Goal: Navigation & Orientation: Find specific page/section

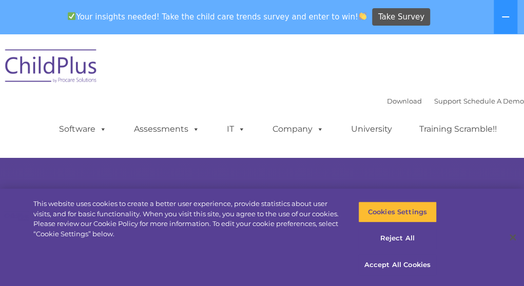
select select "MEDIUM"
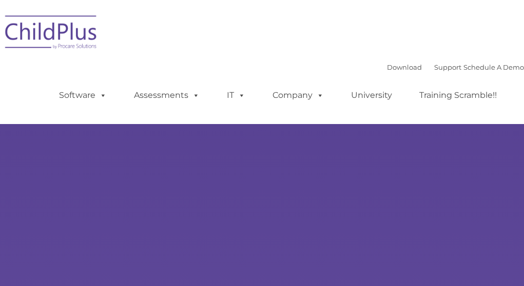
type input ""
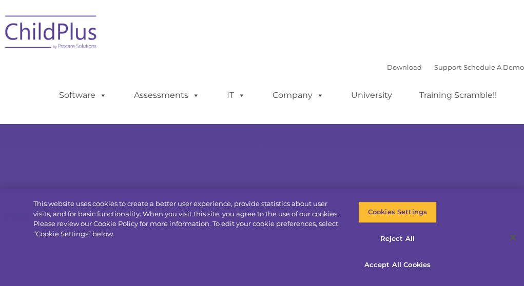
select select "MEDIUM"
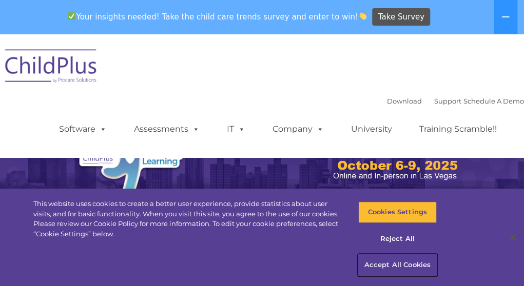
click at [391, 261] on button "Accept All Cookies" at bounding box center [397, 266] width 79 height 22
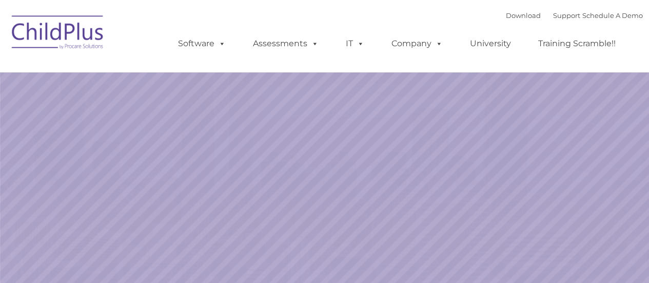
select select "MEDIUM"
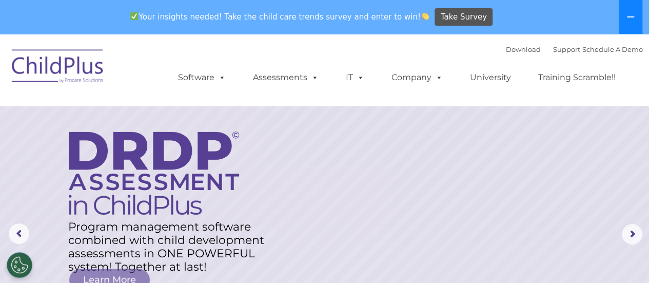
click at [635, 20] on icon at bounding box center [631, 17] width 8 height 8
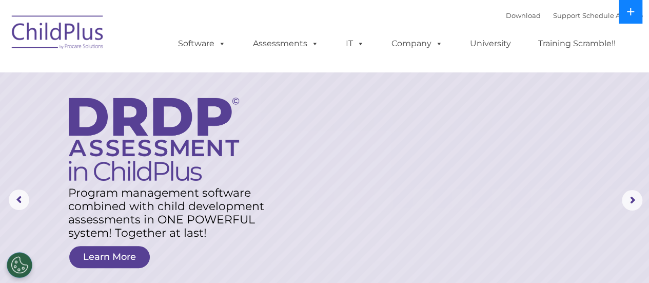
click at [631, 12] on icon at bounding box center [631, 12] width 8 height 8
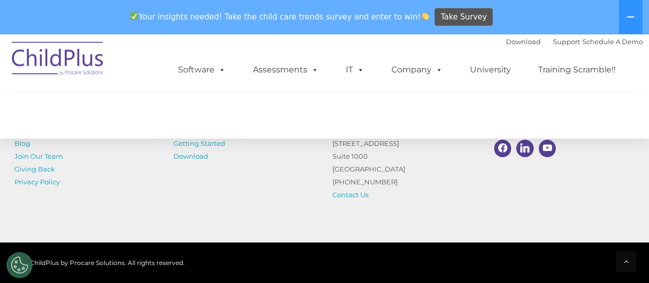
scroll to position [1196, 0]
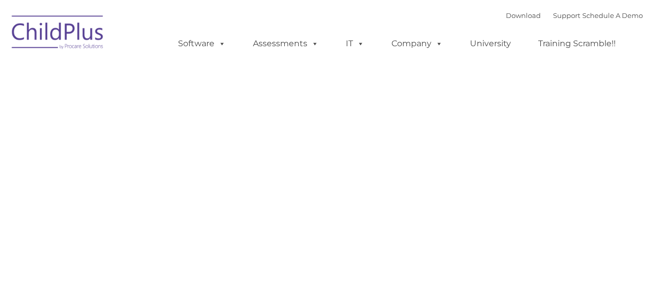
type input ""
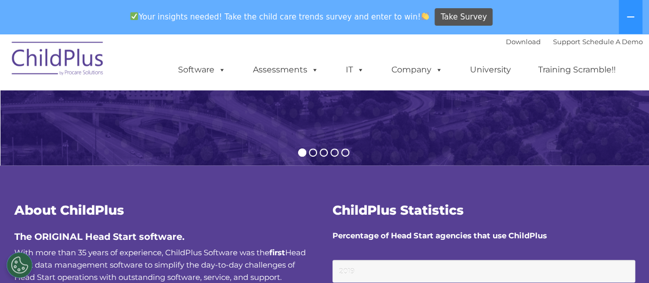
scroll to position [260, 0]
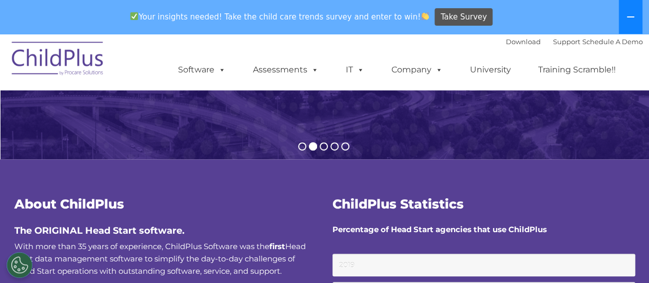
click at [630, 9] on button at bounding box center [631, 17] width 24 height 34
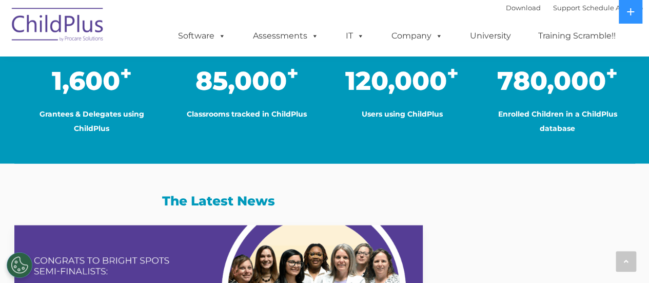
scroll to position [12, 0]
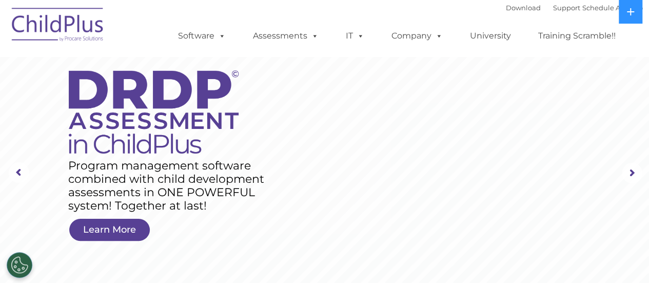
click at [65, 15] on img at bounding box center [58, 26] width 103 height 51
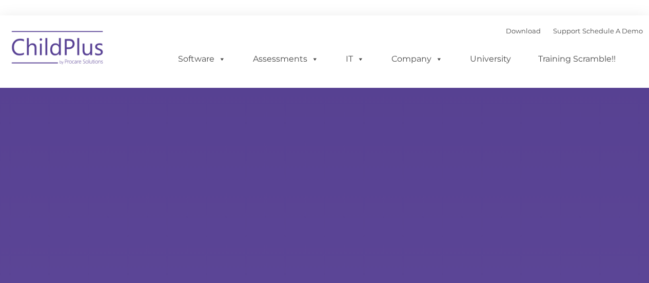
type input ""
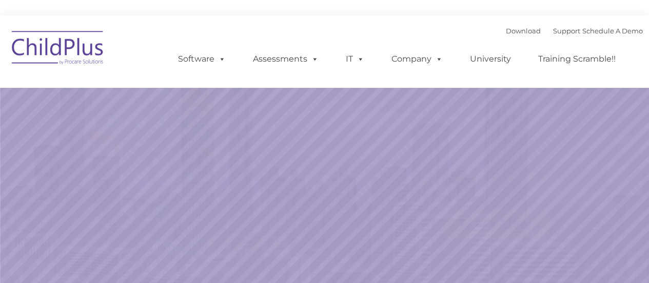
select select "MEDIUM"
